Goal: Find contact information: Find contact information

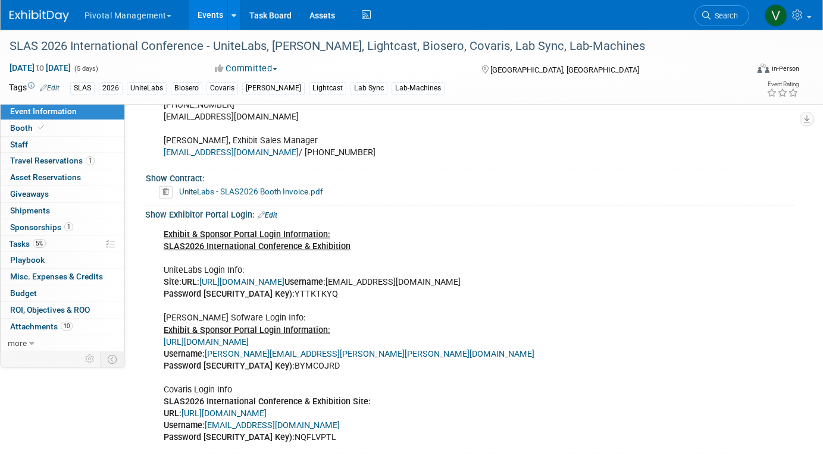
scroll to position [796, 0]
click at [272, 210] on link "Edit" at bounding box center [268, 214] width 20 height 8
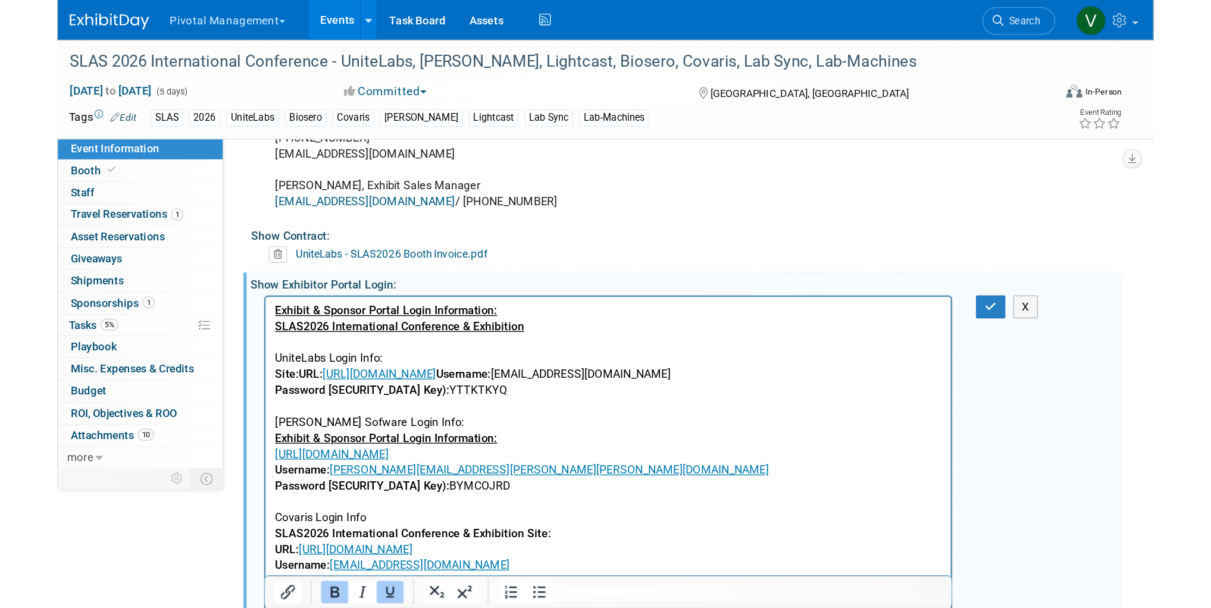
scroll to position [0, 0]
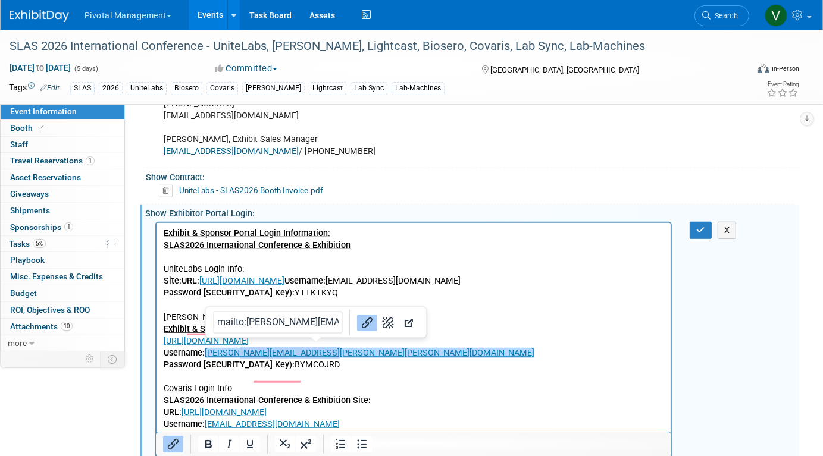
drag, startPoint x: 308, startPoint y: 366, endPoint x: 229, endPoint y: 368, distance: 79.2
click at [229, 368] on p "Exhibit & Sponsor Portal Login Information: SLAS2026 International Conference &…" at bounding box center [413, 334] width 500 height 215
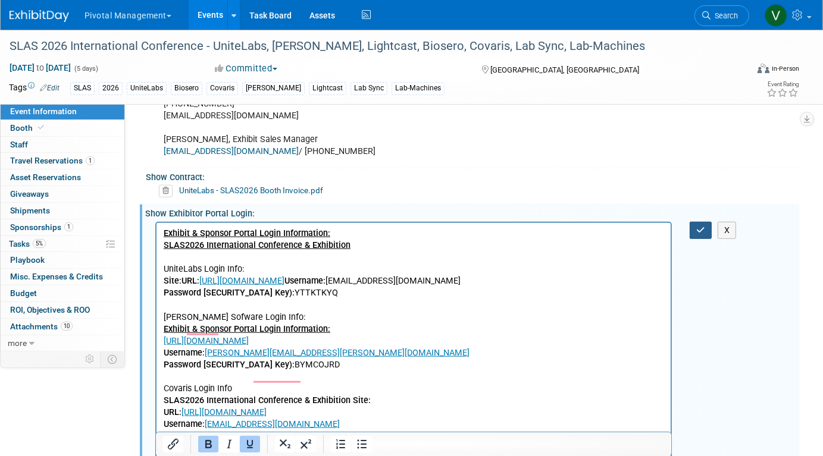
click at [705, 222] on button "button" at bounding box center [701, 230] width 22 height 17
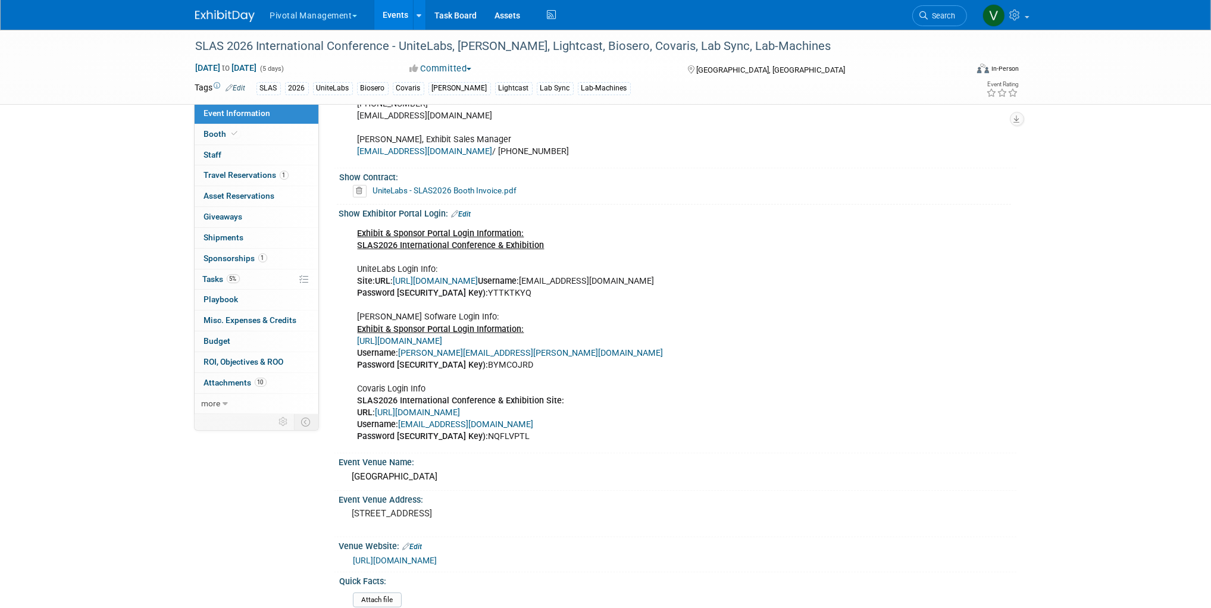
click at [640, 368] on div "Exhibit & Sponsor Portal Login Information: SLAS2026 International Conference &…" at bounding box center [617, 335] width 536 height 227
click at [443, 336] on link "[URL][DOMAIN_NAME]" at bounding box center [400, 341] width 85 height 10
click at [541, 456] on pre "[STREET_ADDRESS]" at bounding box center [480, 513] width 256 height 11
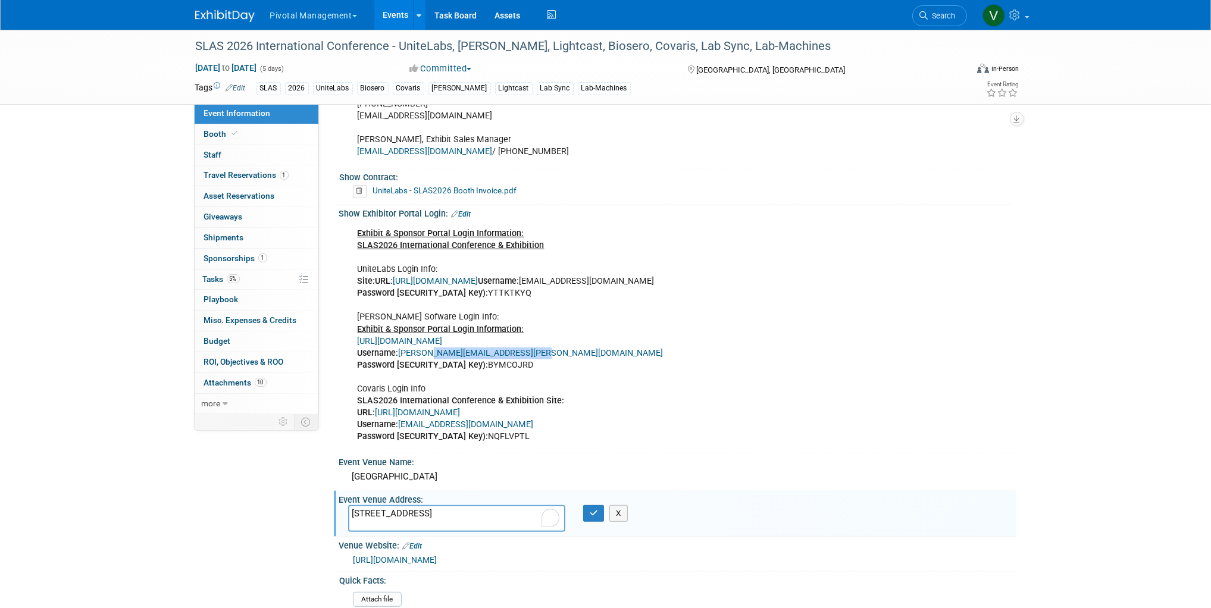
drag, startPoint x: 500, startPoint y: 339, endPoint x: 424, endPoint y: 340, distance: 76.8
click at [424, 340] on div "Exhibit & Sponsor Portal Login Information: SLAS2026 International Conference &…" at bounding box center [617, 335] width 536 height 227
click at [425, 348] on link "[PERSON_NAME][EMAIL_ADDRESS][PERSON_NAME][DOMAIN_NAME]" at bounding box center [531, 353] width 265 height 10
click at [468, 210] on link "Edit" at bounding box center [462, 214] width 20 height 8
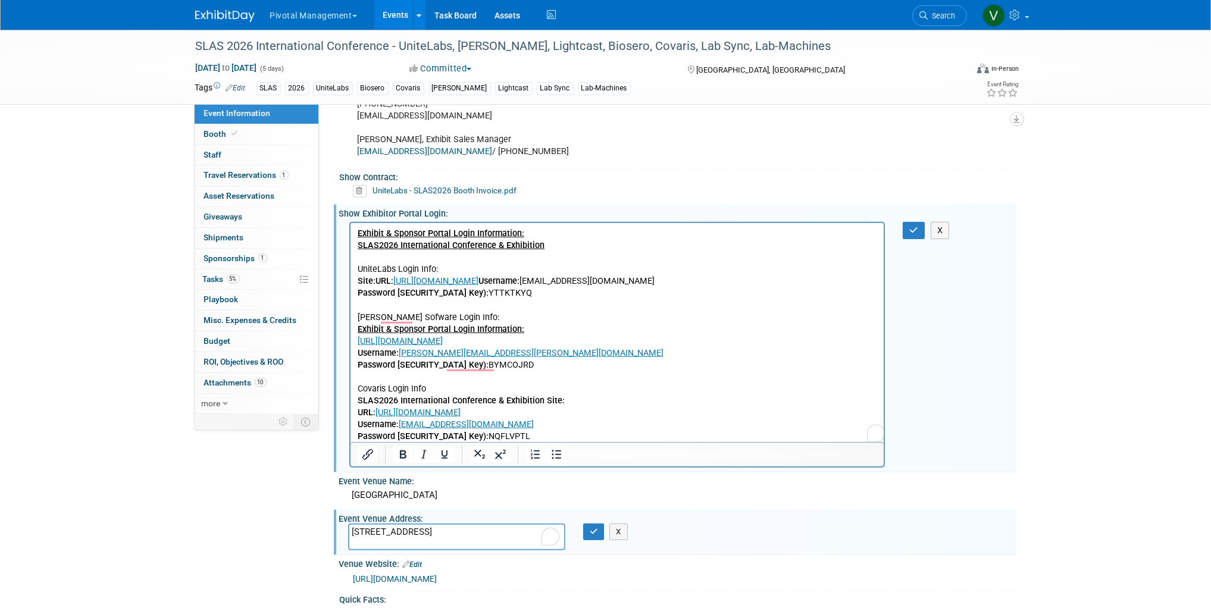
drag, startPoint x: 494, startPoint y: 394, endPoint x: 478, endPoint y: 367, distance: 31.2
click at [494, 393] on p "Exhibit & Sponsor Portal Login Information: SLAS2026 International Conference &…" at bounding box center [617, 334] width 520 height 215
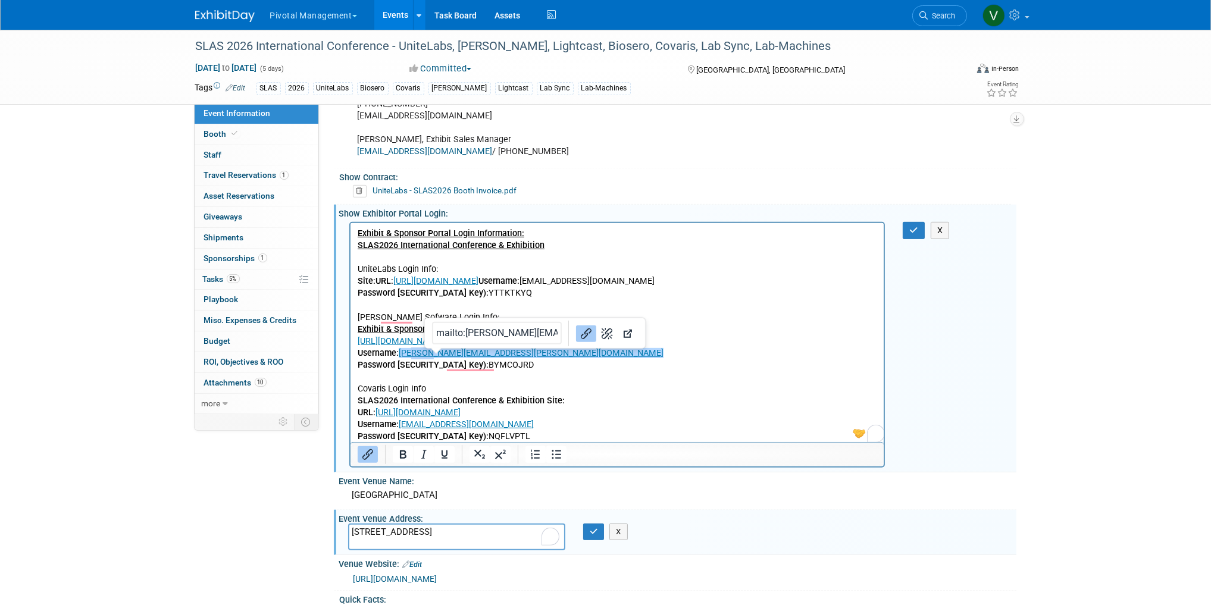
drag, startPoint x: 424, startPoint y: 353, endPoint x: 412, endPoint y: 353, distance: 11.9
click at [412, 353] on link "[PERSON_NAME][EMAIL_ADDRESS][PERSON_NAME][DOMAIN_NAME]" at bounding box center [530, 352] width 265 height 10
click at [523, 389] on p "Exhibit & Sponsor Portal Login Information: SLAS2026 International Conference &…" at bounding box center [617, 334] width 520 height 215
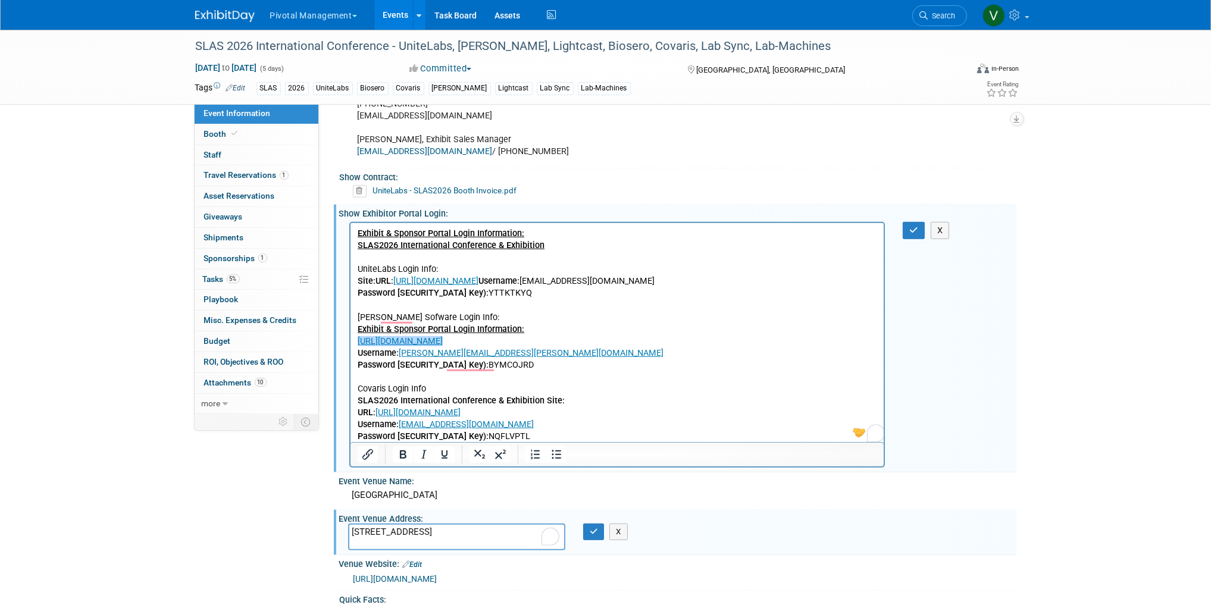
click at [442, 342] on link "[URL][DOMAIN_NAME]" at bounding box center [399, 341] width 85 height 10
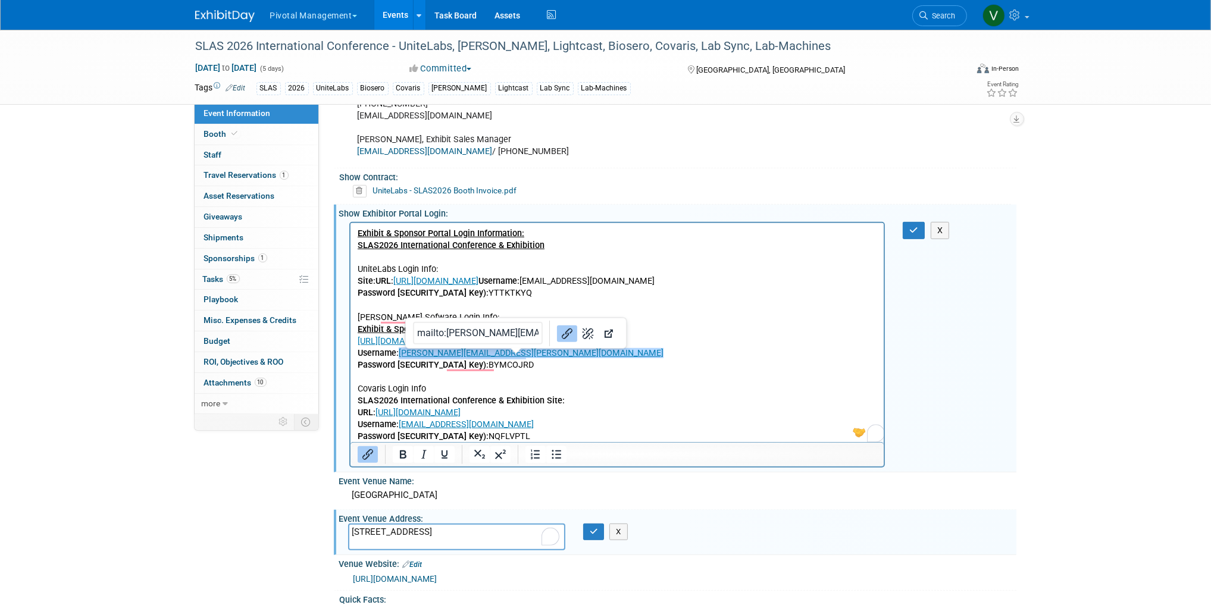
drag, startPoint x: 512, startPoint y: 355, endPoint x: 400, endPoint y: 357, distance: 111.3
click at [400, 357] on p "Exhibit & Sponsor Portal Login Information: SLAS2026 International Conference &…" at bounding box center [617, 334] width 520 height 215
copy link "[PERSON_NAME][EMAIL_ADDRESS][PERSON_NAME][DOMAIN_NAME]﻿"
click at [424, 342] on link "[URL][DOMAIN_NAME]" at bounding box center [399, 341] width 85 height 10
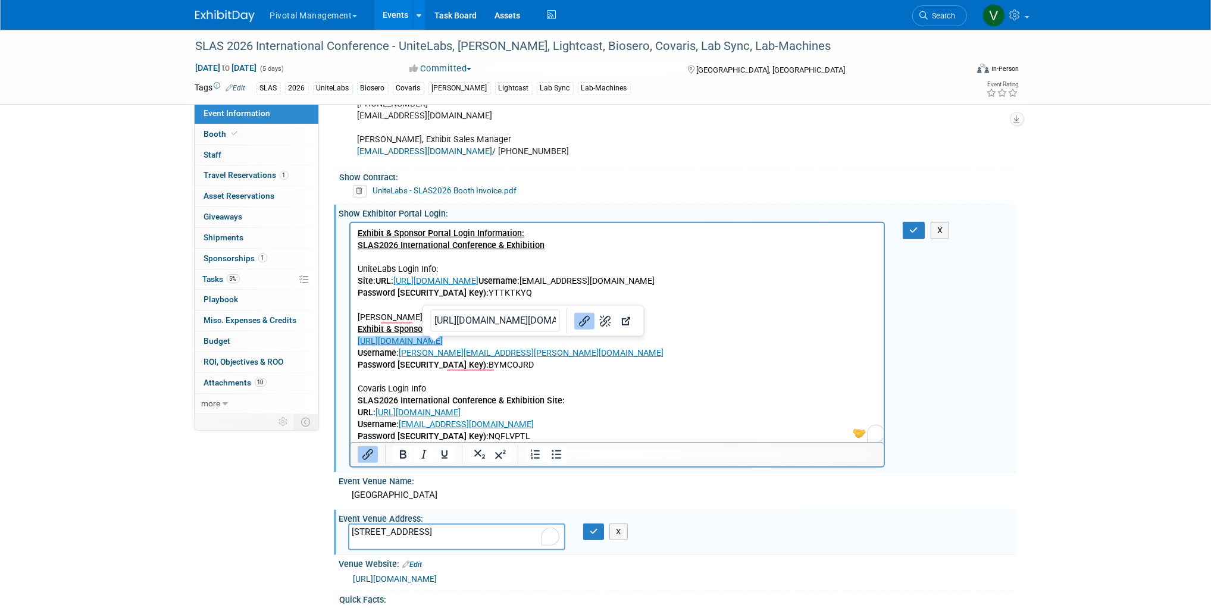
click at [424, 342] on link "[URL][DOMAIN_NAME]" at bounding box center [399, 341] width 85 height 10
drag, startPoint x: 546, startPoint y: 297, endPoint x: 196, endPoint y: 89, distance: 406.8
click at [560, 314] on icon "Link" at bounding box center [567, 321] width 14 height 14
click at [442, 345] on link "[URL][DOMAIN_NAME]" at bounding box center [399, 341] width 85 height 10
click at [509, 309] on input "[URL][DOMAIN_NAME][DOMAIN_NAME][PERSON_NAME][DOMAIN_NAME][DOMAIN_NAME][EMAIL_AD…" at bounding box center [481, 320] width 130 height 23
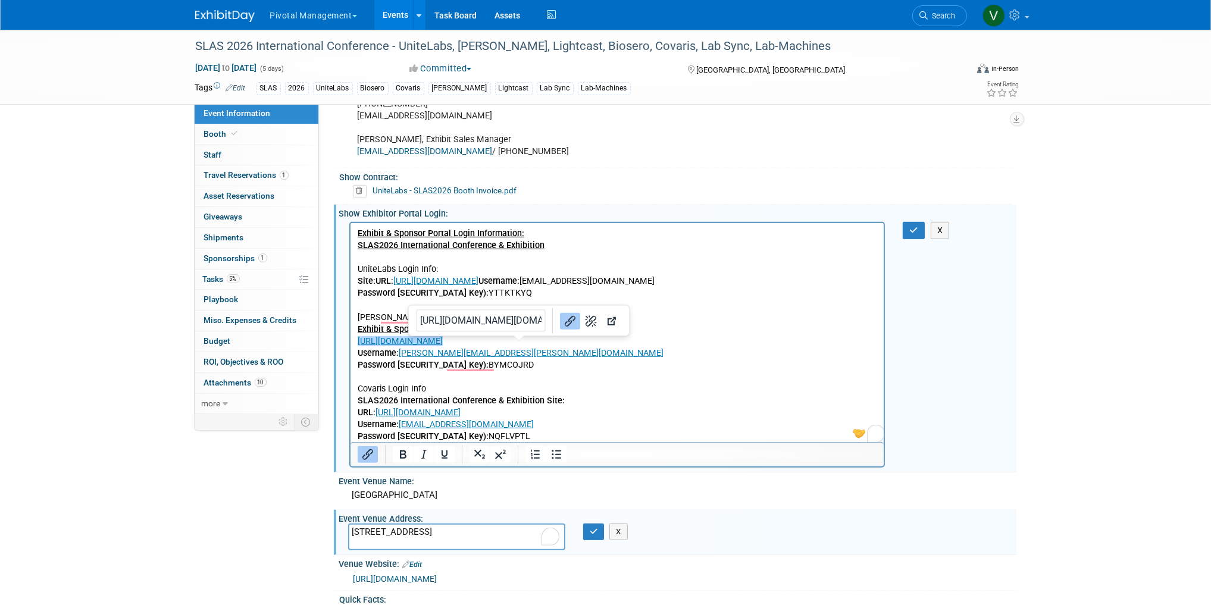
click at [567, 377] on p "Exhibit & Sponsor Portal Login Information: SLAS2026 International Conference &…" at bounding box center [617, 334] width 520 height 215
click at [442, 339] on link "[URL][DOMAIN_NAME]" at bounding box center [399, 341] width 85 height 10
copy link "[URL][DOMAIN_NAME]"
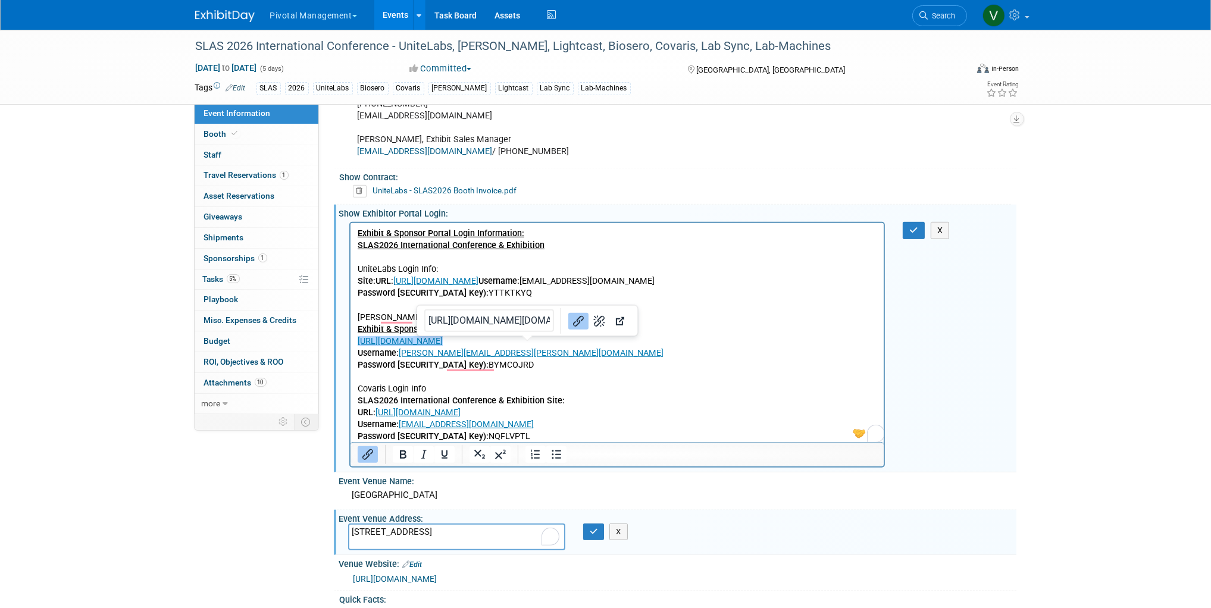
scroll to position [798, 0]
